Goal: Obtain resource: Download file/media

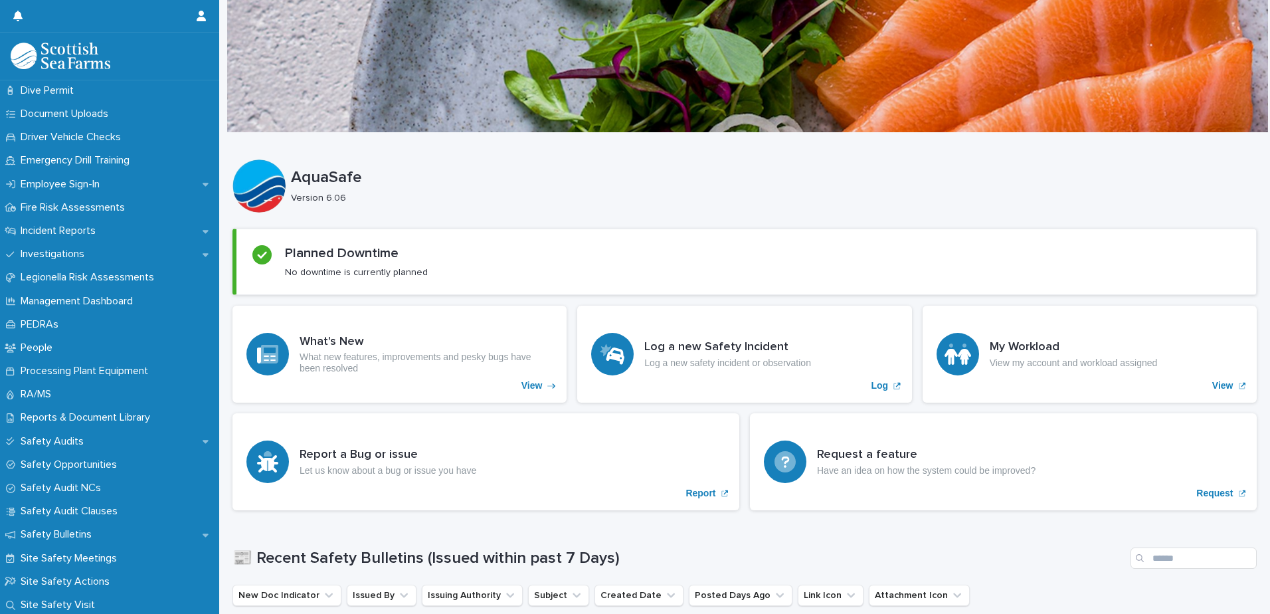
scroll to position [199, 0]
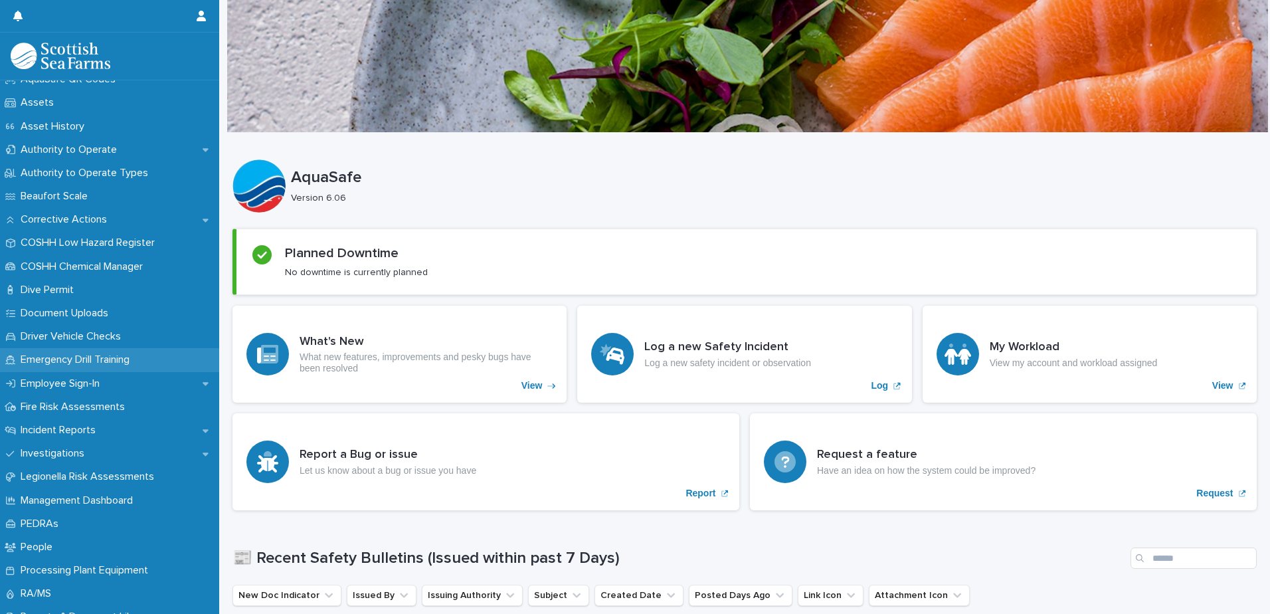
click at [48, 357] on p "Emergency Drill Training" at bounding box center [77, 359] width 125 height 13
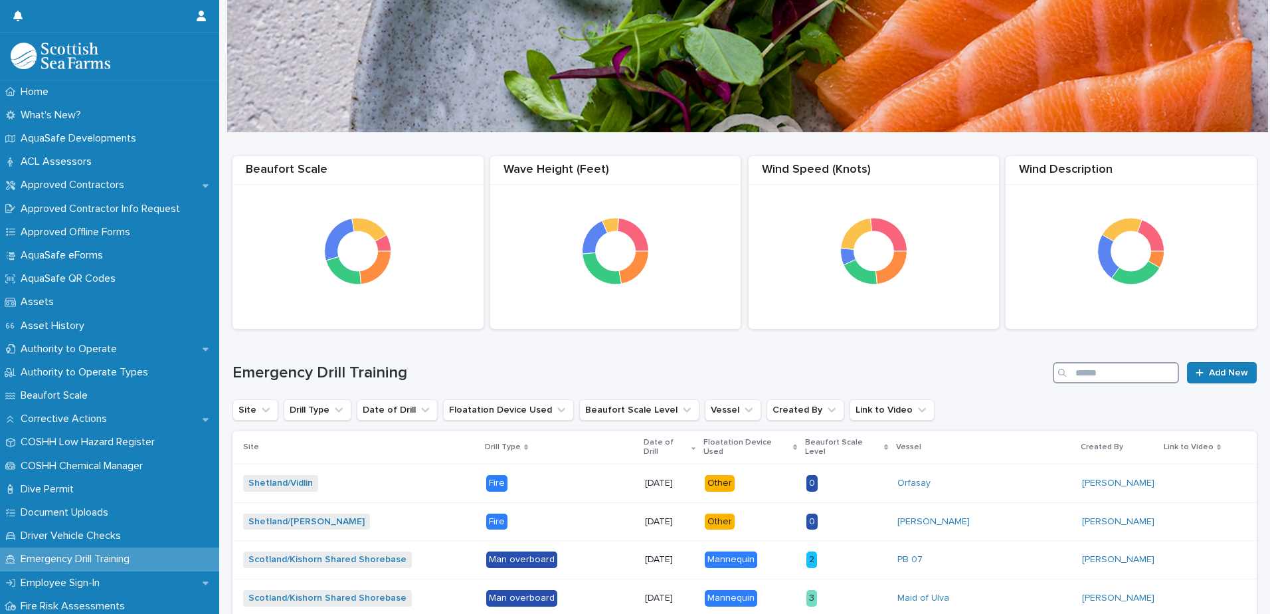
click at [1125, 375] on input "Search" at bounding box center [1116, 372] width 126 height 21
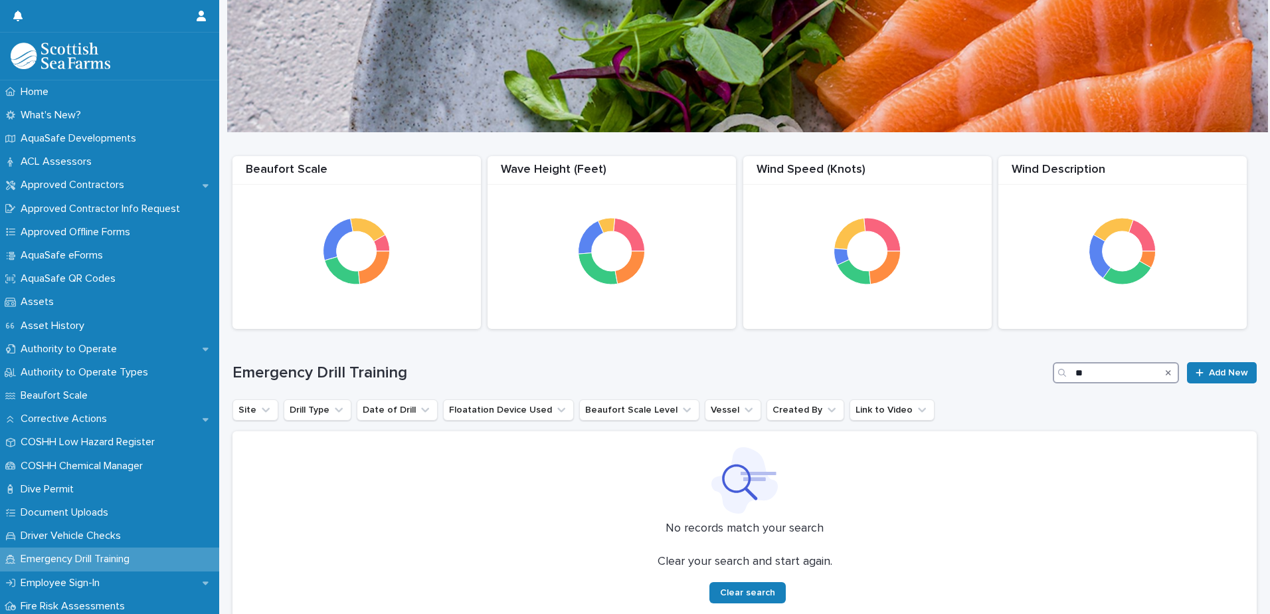
type input "*"
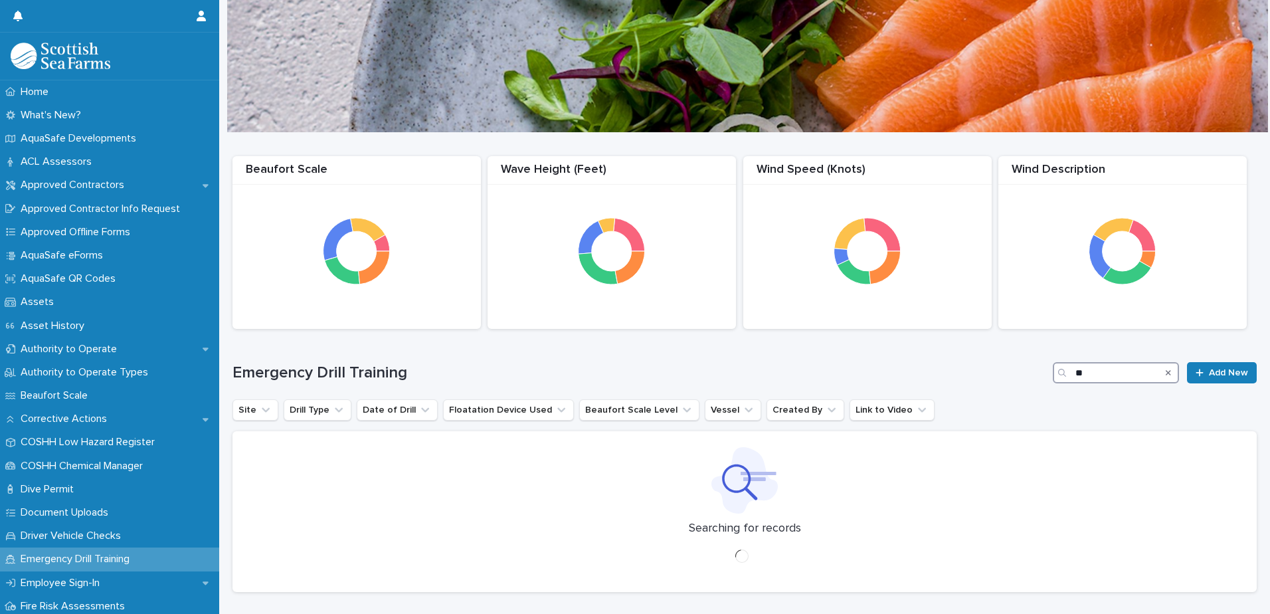
type input "*"
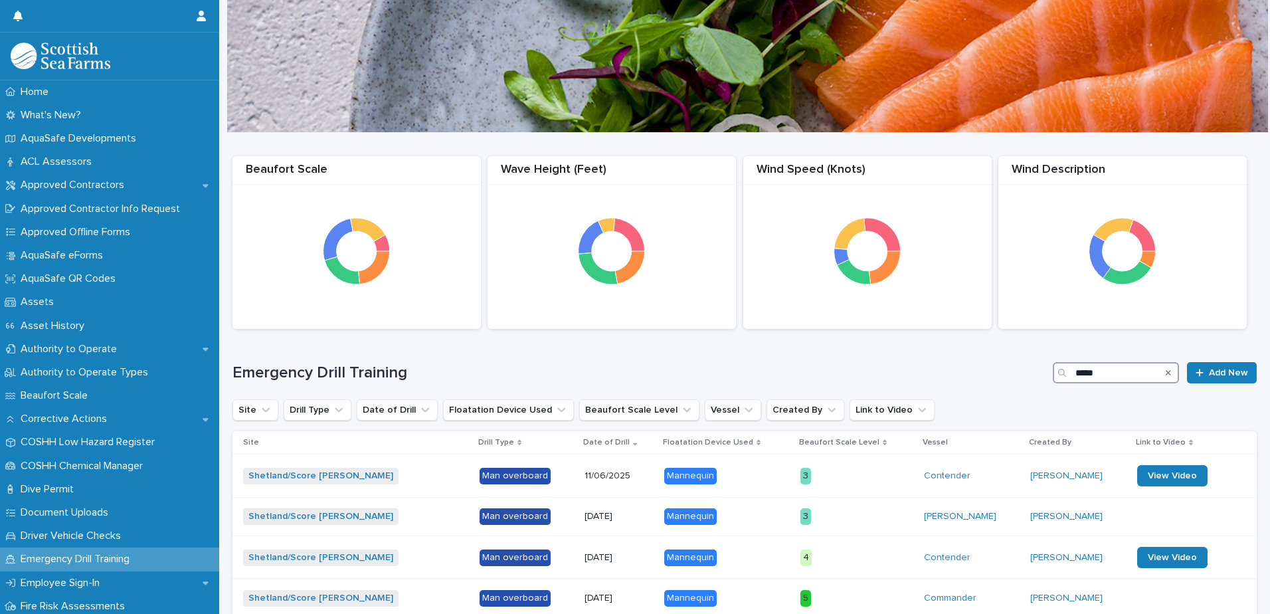
type input "*****"
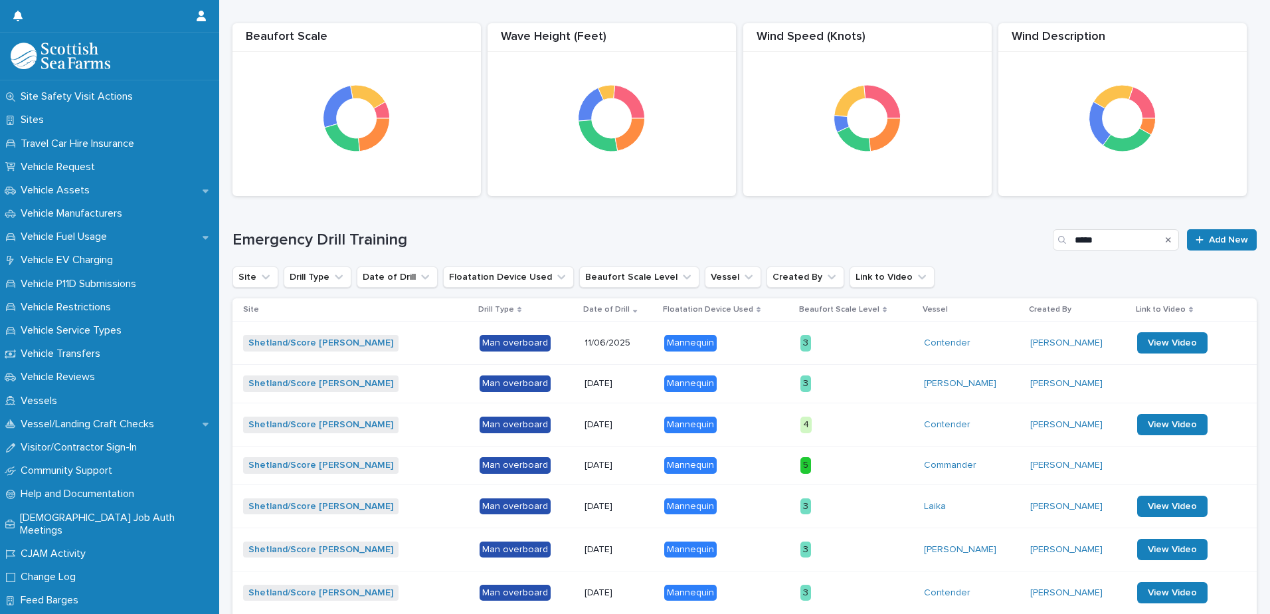
scroll to position [1092, 0]
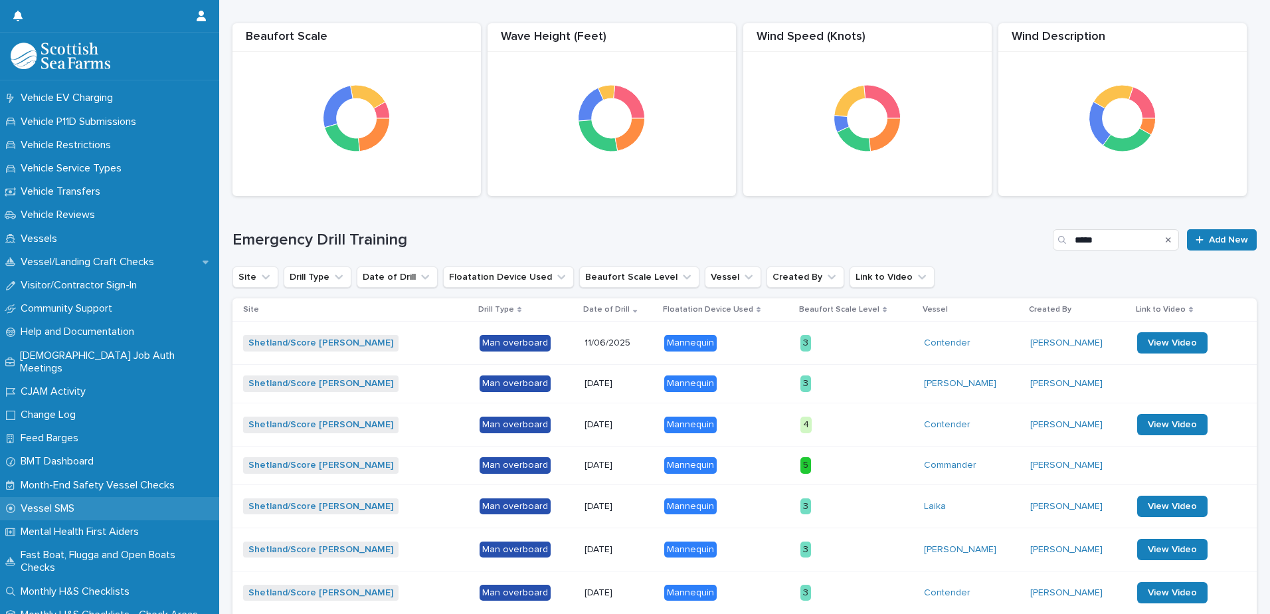
click at [53, 502] on p "Vessel SMS" at bounding box center [50, 508] width 70 height 13
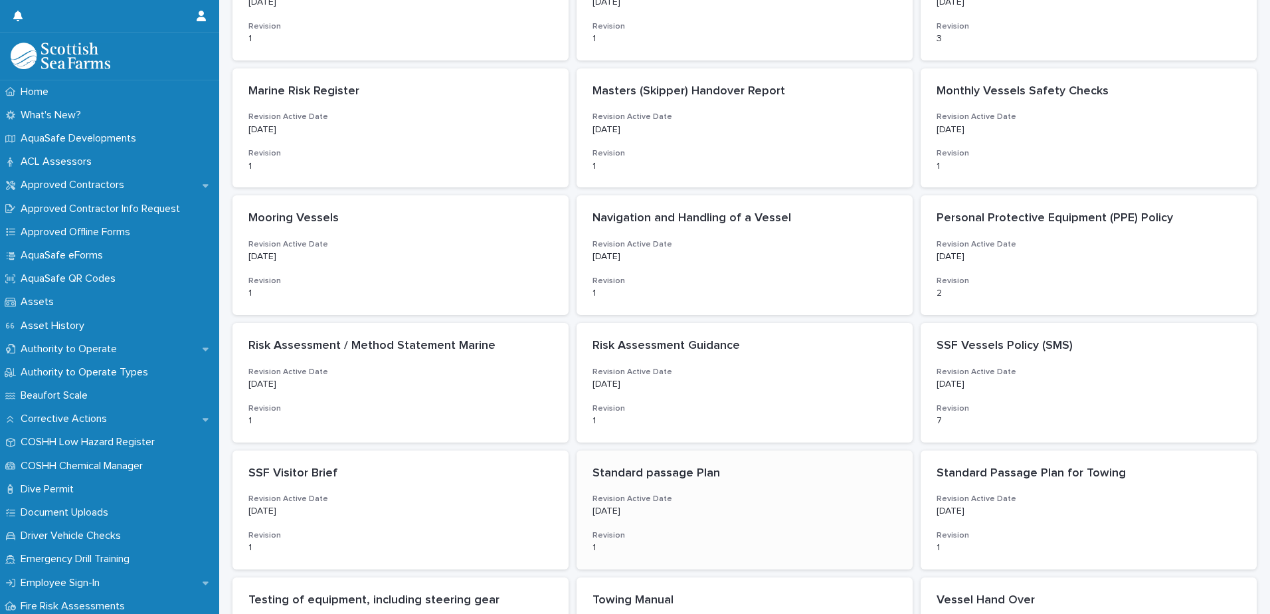
scroll to position [531, 0]
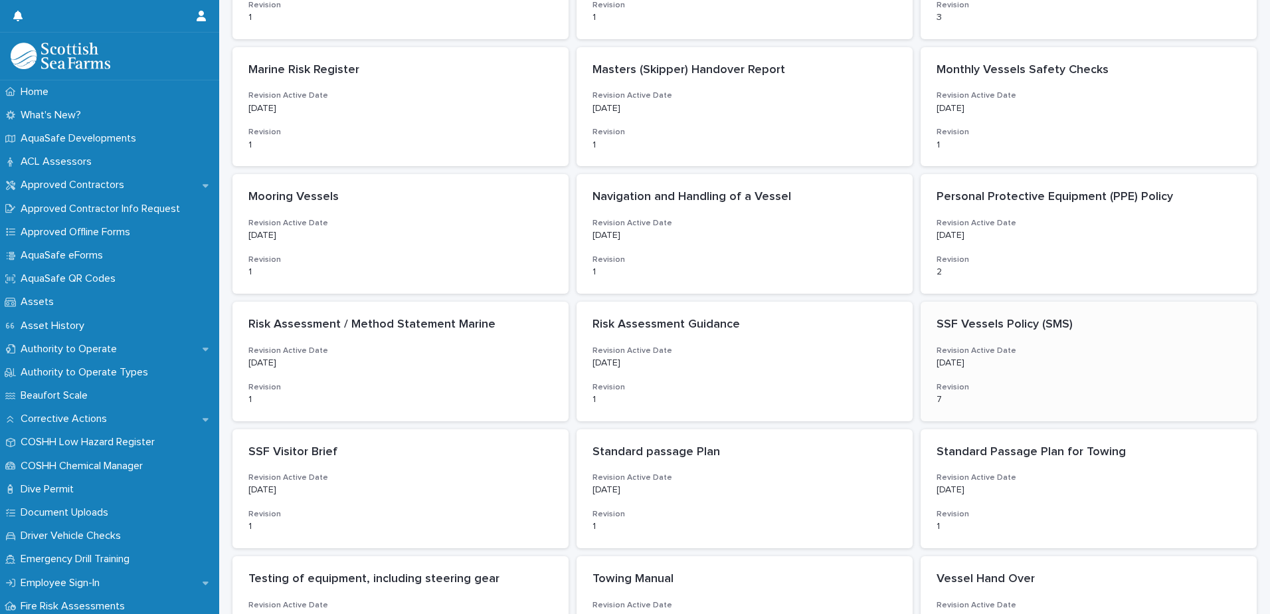
click at [960, 336] on div "SSF Vessels Policy (SMS) Revision Active Date [DATE] Revision 7" at bounding box center [1088, 362] width 336 height 120
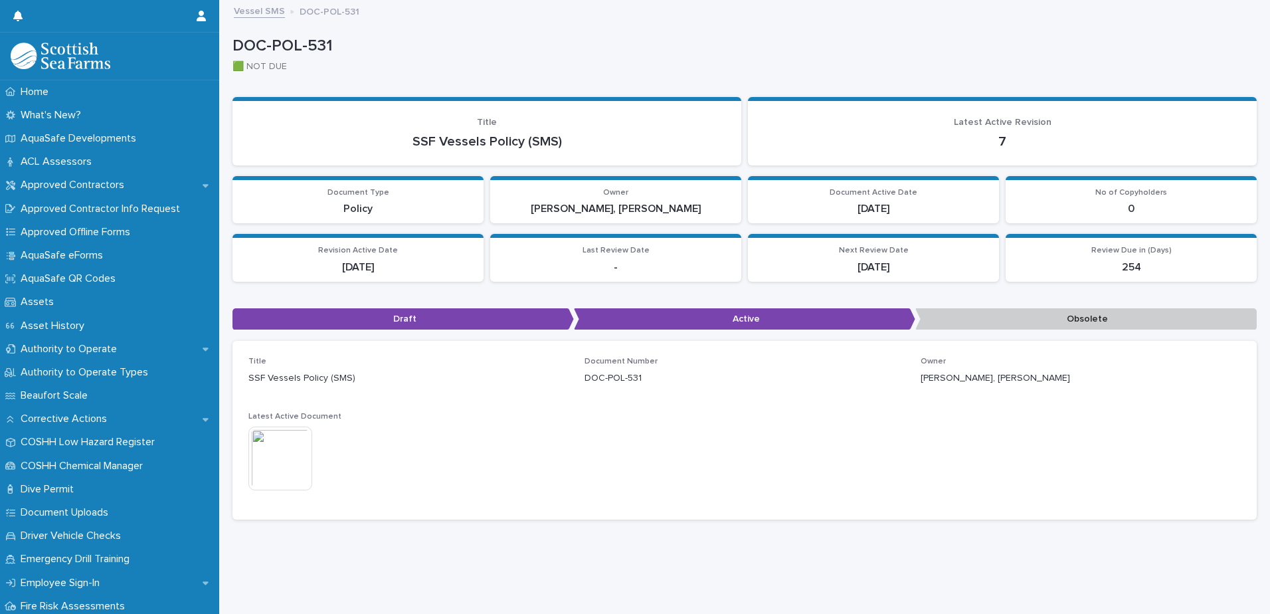
click at [286, 478] on img at bounding box center [280, 458] width 64 height 64
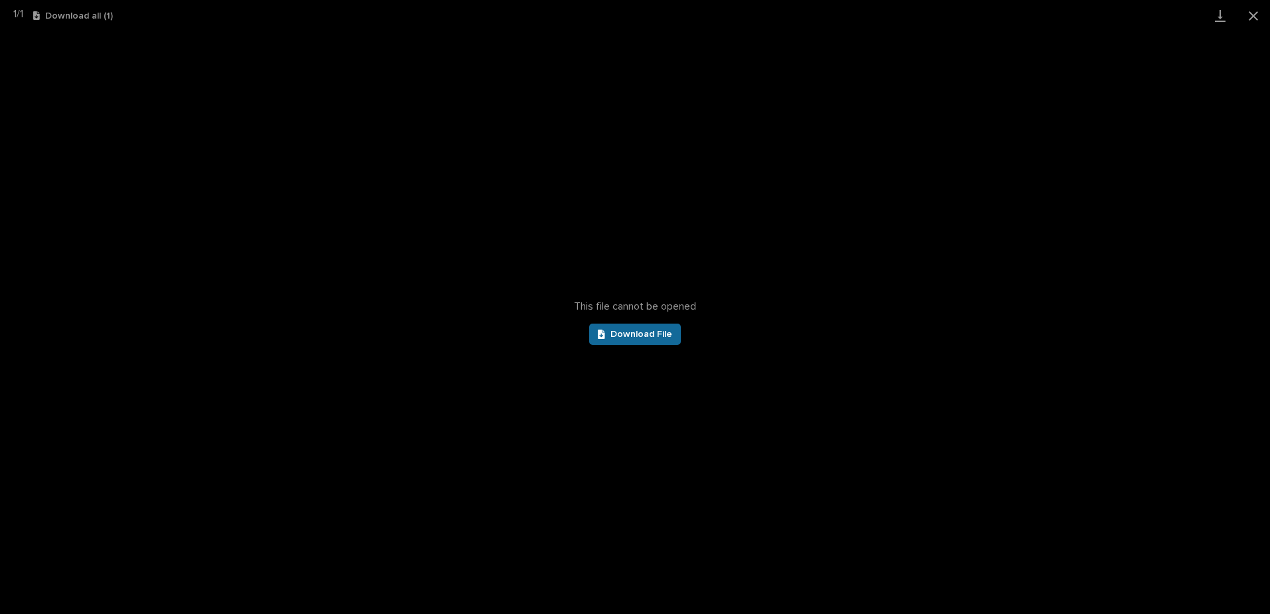
click at [622, 333] on span "Download File" at bounding box center [641, 333] width 62 height 9
